Goal: Complete application form

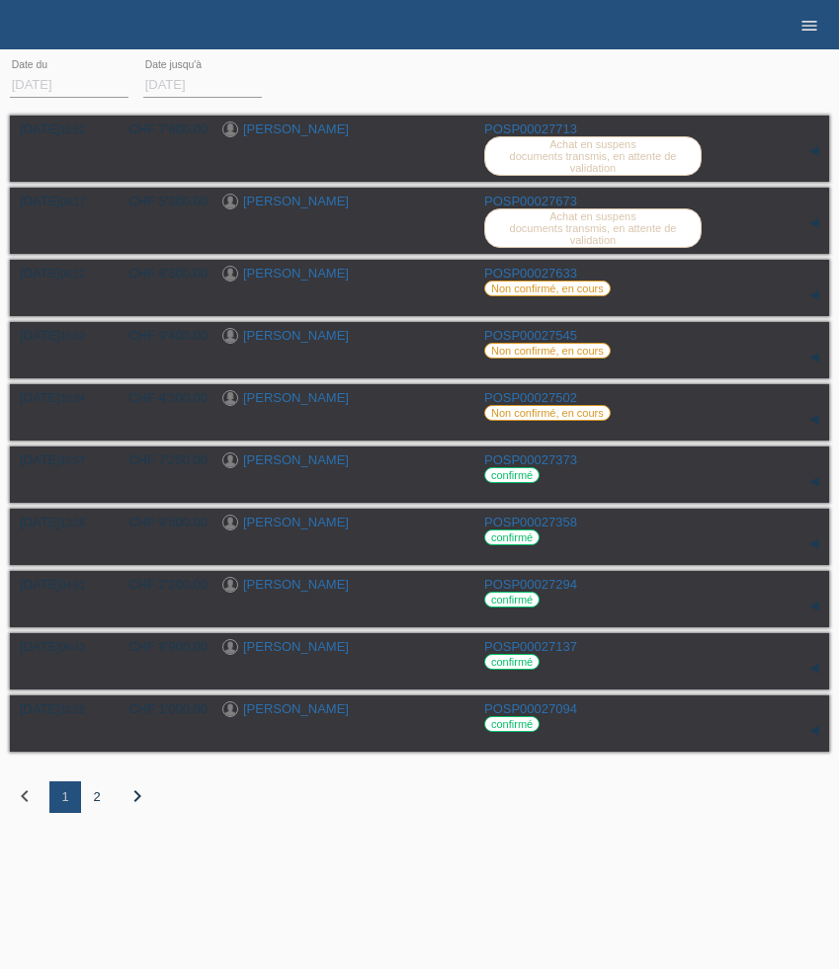
click at [815, 20] on icon "menu" at bounding box center [809, 26] width 20 height 20
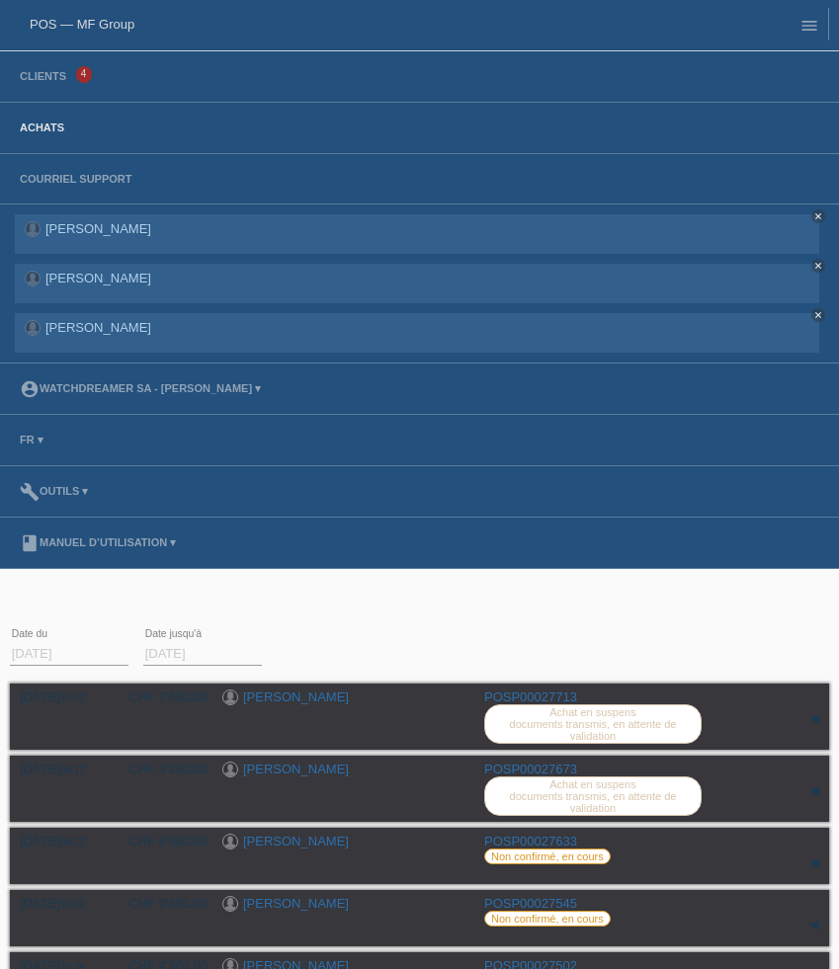
click at [44, 90] on li "Clients 4" at bounding box center [419, 76] width 839 height 51
click at [44, 79] on link "Clients" at bounding box center [43, 76] width 66 height 12
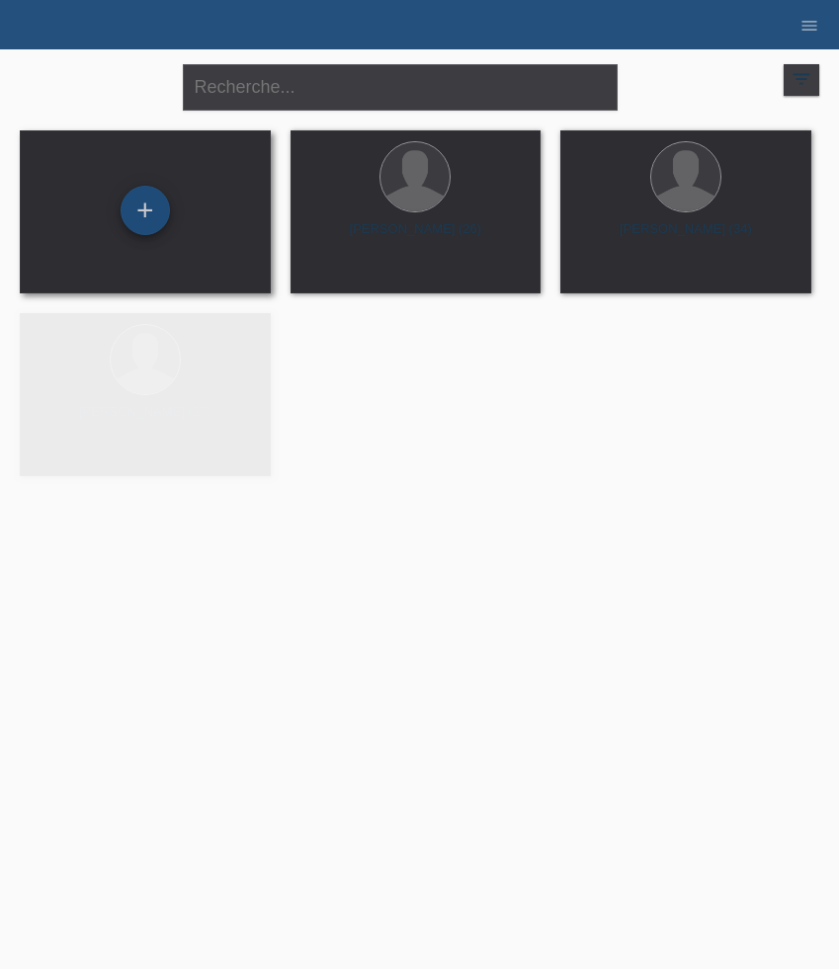
click at [159, 211] on div "+" at bounding box center [144, 211] width 47 height 34
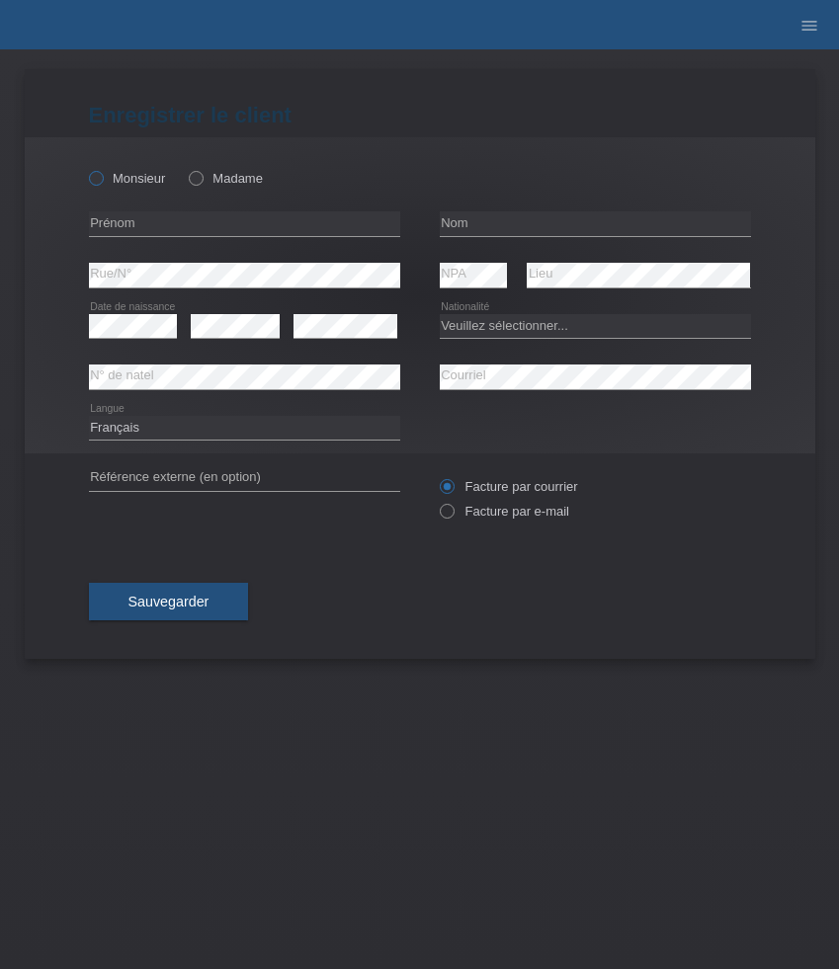
click at [128, 180] on label "Monsieur" at bounding box center [127, 178] width 77 height 15
click at [102, 180] on input "Monsieur" at bounding box center [95, 177] width 13 height 13
radio input "true"
click at [149, 223] on input "text" at bounding box center [244, 223] width 311 height 25
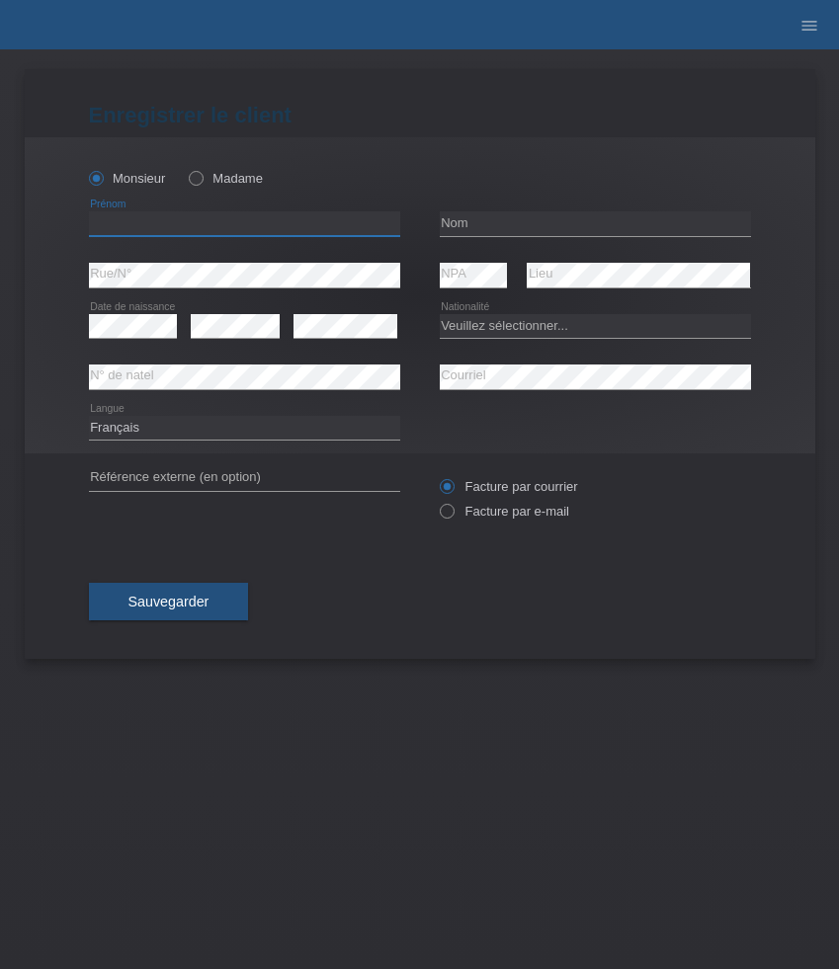
paste input "[PERSON_NAME]"
type input "[PERSON_NAME]"
click at [508, 217] on input "text" at bounding box center [595, 223] width 311 height 25
paste input "Dalipovic"
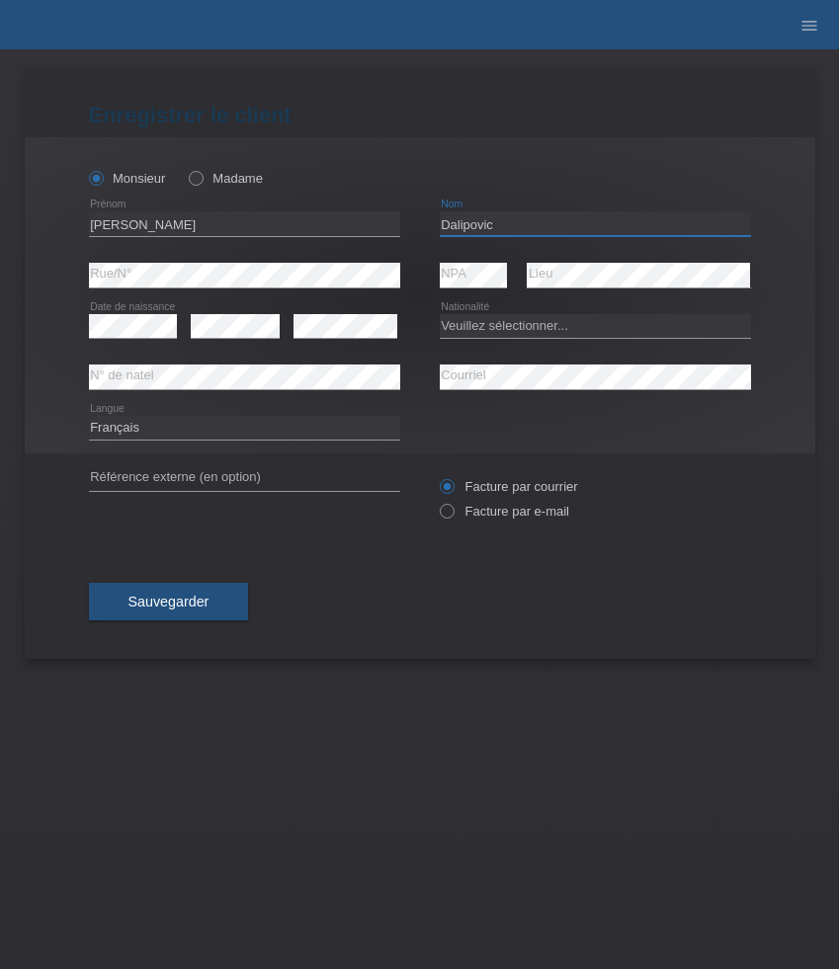
type input "Dalipovic"
click at [478, 326] on select "Veuillez sélectionner... Suisse Allemagne Autriche Liechtenstein ------------ A…" at bounding box center [595, 326] width 311 height 24
select select "CH"
click at [440, 314] on select "Veuillez sélectionner... Suisse Allemagne Autriche Liechtenstein ------------ A…" at bounding box center [595, 326] width 311 height 24
click at [153, 338] on icon at bounding box center [133, 338] width 89 height 1
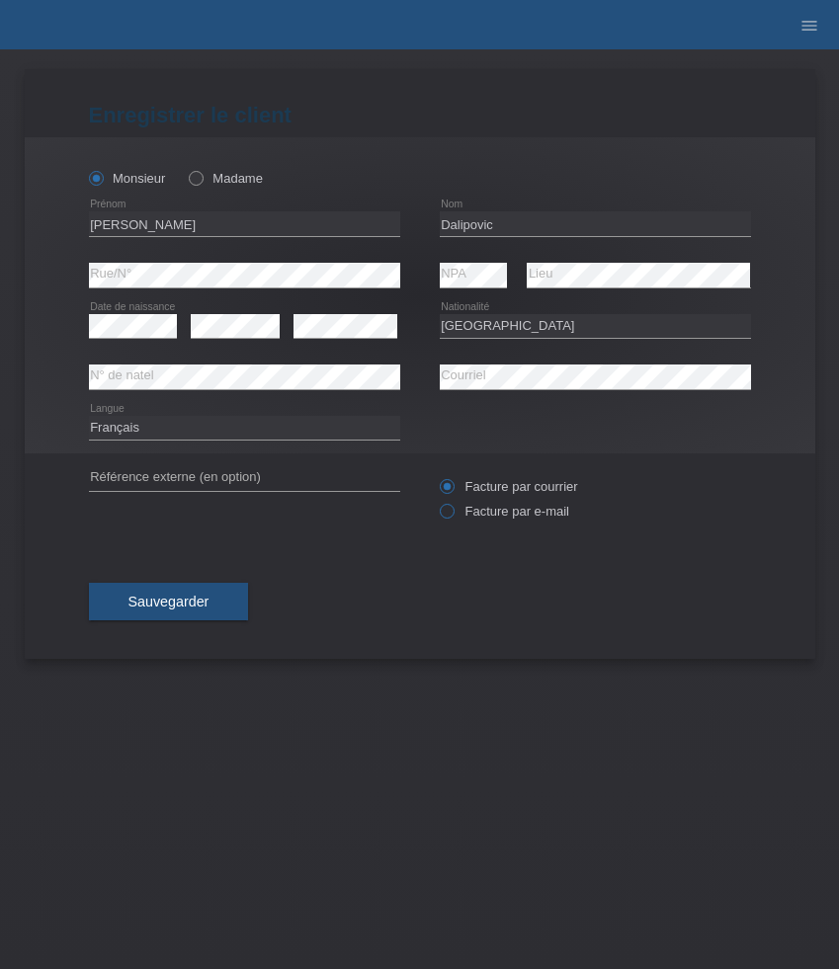
click at [478, 515] on label "Facture par e-mail" at bounding box center [504, 511] width 129 height 15
click at [452, 515] on input "Facture par e-mail" at bounding box center [446, 516] width 13 height 25
radio input "true"
click at [182, 593] on button "Sauvegarder" at bounding box center [169, 602] width 160 height 38
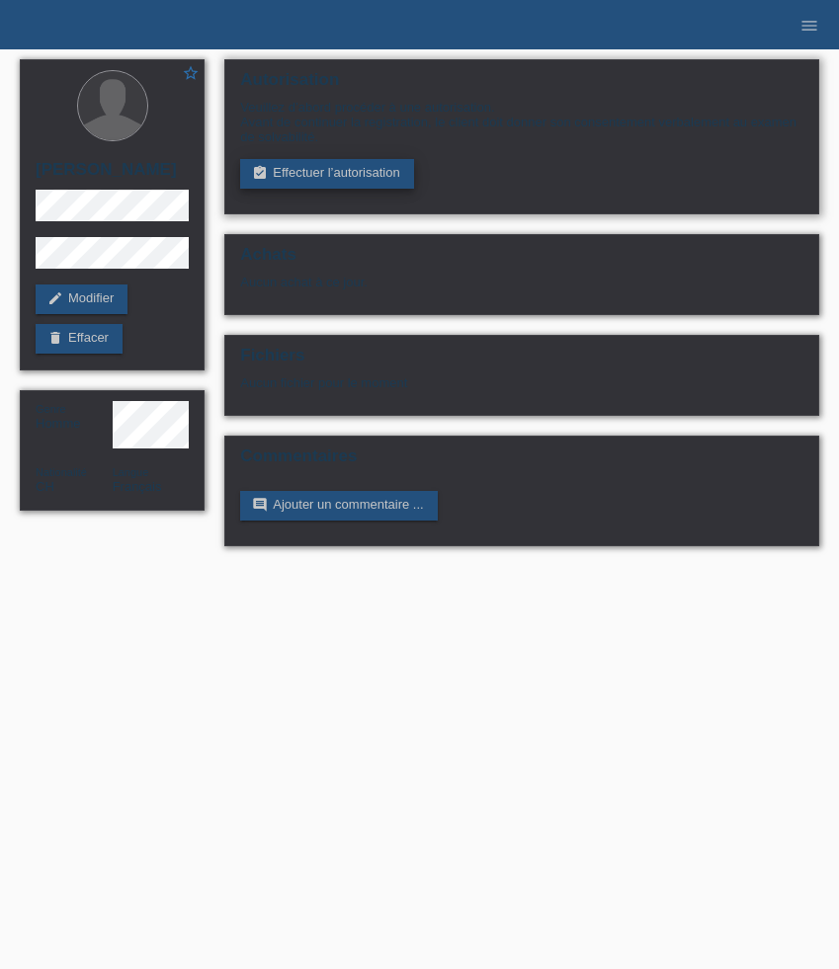
click at [305, 188] on link "assignment_turned_in Effectuer l’autorisation" at bounding box center [326, 174] width 173 height 30
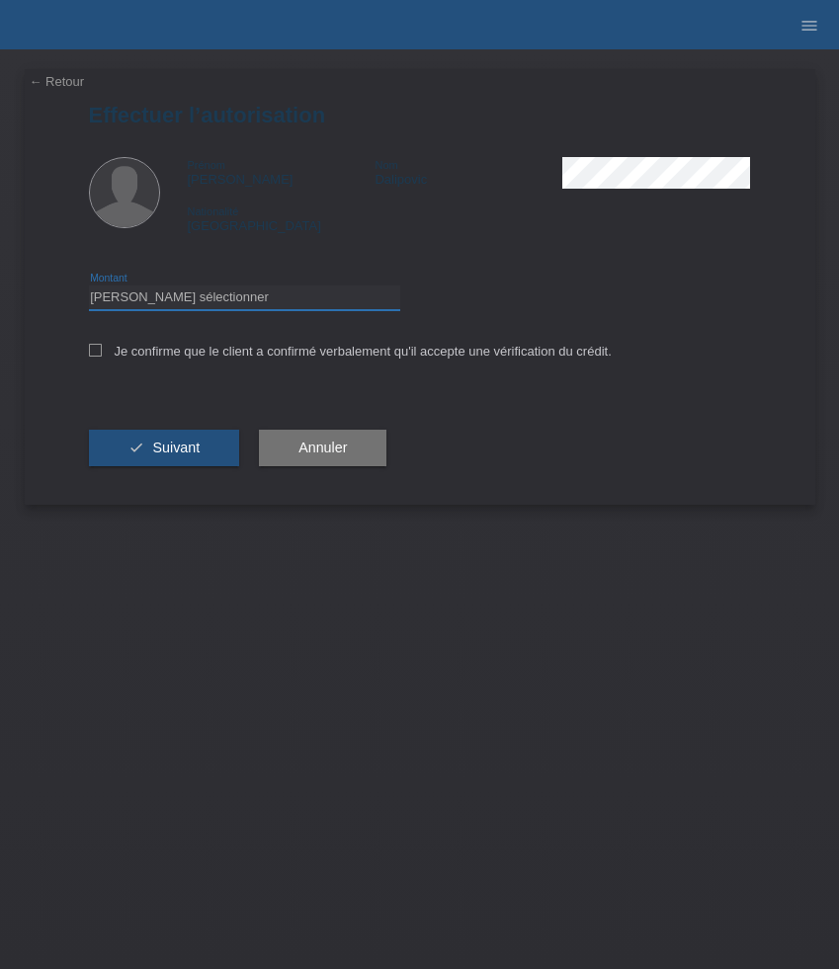
click at [305, 308] on select "Veuillez sélectionner CHF 1.00 - CHF 499.00 CHF 500.00 - CHF 1'999.00 CHF 2'000…" at bounding box center [244, 297] width 311 height 24
select select "3"
click at [89, 288] on select "Veuillez sélectionner CHF 1.00 - CHF 499.00 CHF 500.00 - CHF 1'999.00 CHF 2'000…" at bounding box center [244, 297] width 311 height 24
click at [305, 352] on label "Je confirme que le client a confirmé verbalement qu'il accepte une vérification…" at bounding box center [350, 351] width 522 height 15
click at [102, 352] on input "Je confirme que le client a confirmé verbalement qu'il accepte une vérification…" at bounding box center [95, 350] width 13 height 13
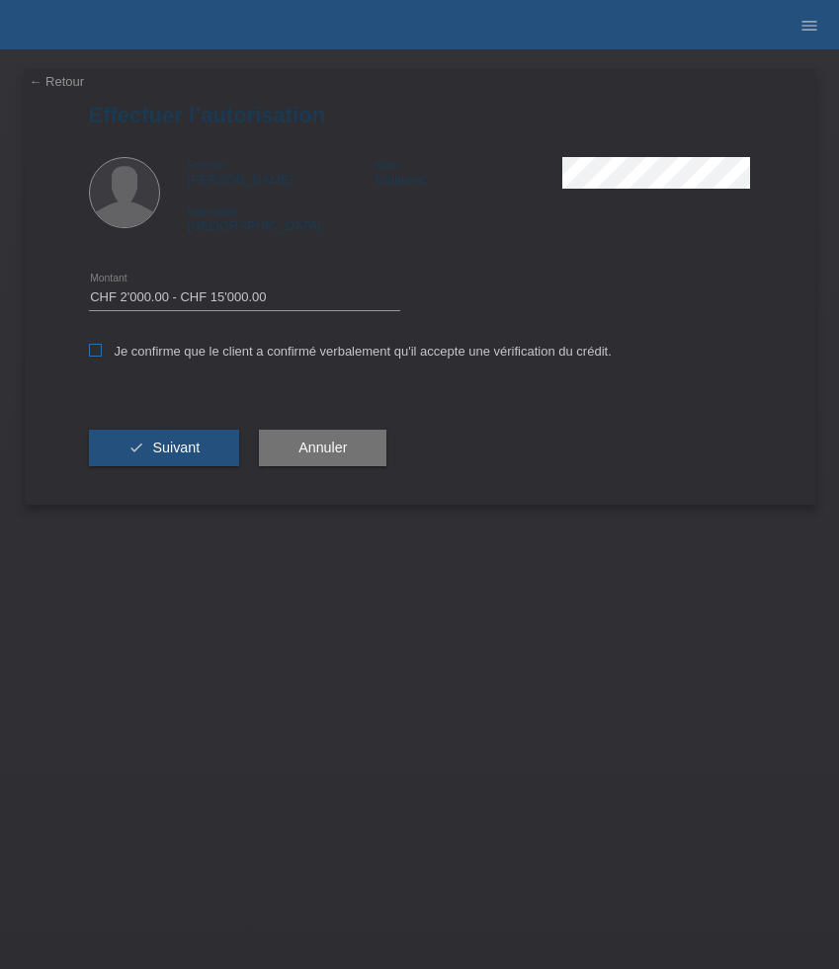
checkbox input "true"
click at [173, 450] on span "Suivant" at bounding box center [175, 448] width 47 height 16
